Goal: Browse casually

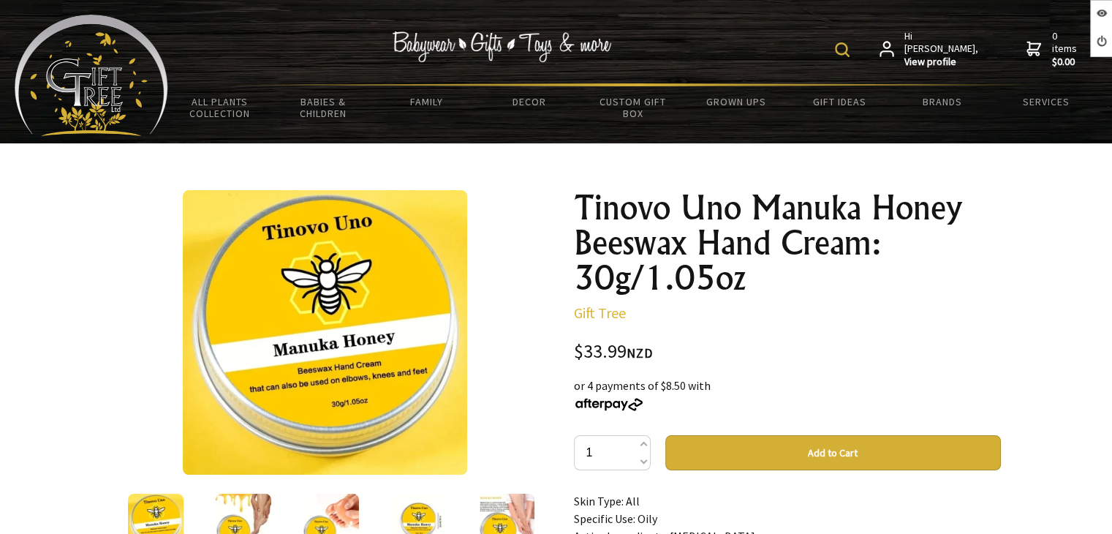
click at [151, 61] on img at bounding box center [92, 75] width 154 height 121
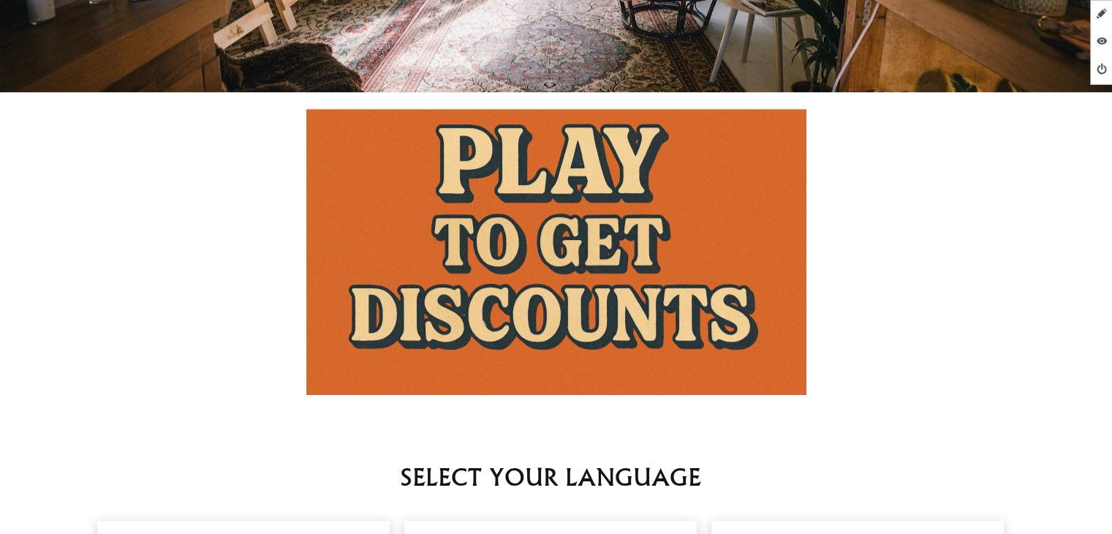
scroll to position [1170, 0]
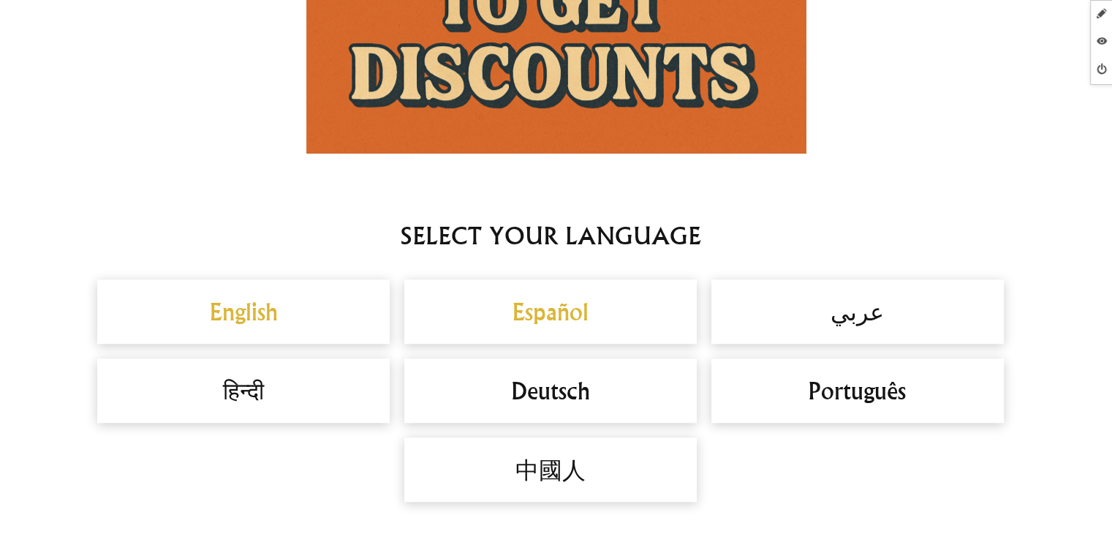
click at [275, 304] on h2 "English" at bounding box center [243, 311] width 263 height 35
click at [550, 313] on h2 "Español" at bounding box center [550, 311] width 263 height 35
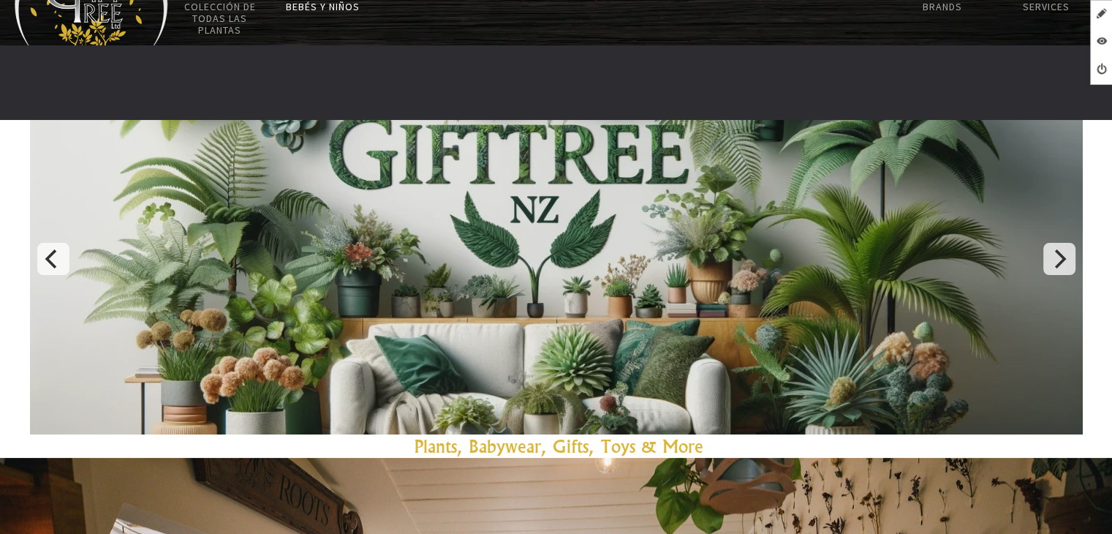
scroll to position [73, 0]
